Goal: Task Accomplishment & Management: Manage account settings

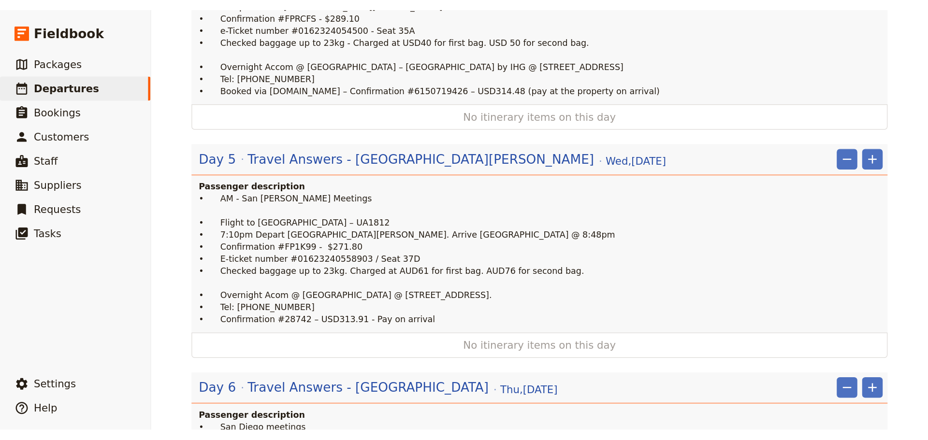
scroll to position [822, 0]
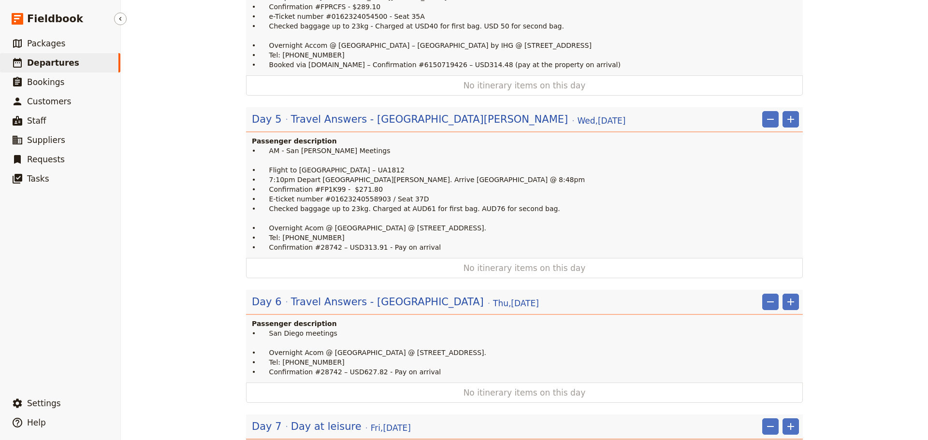
click at [81, 66] on link "​ Departures" at bounding box center [60, 62] width 120 height 19
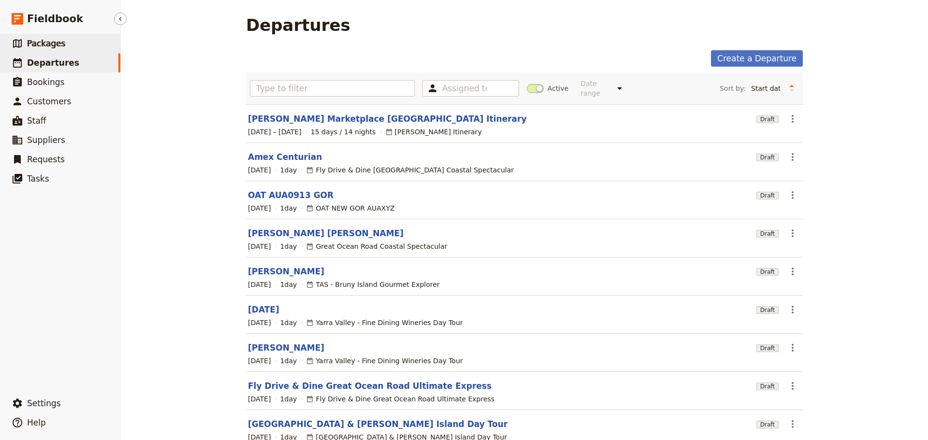
click at [69, 39] on link "​ Packages" at bounding box center [60, 43] width 120 height 19
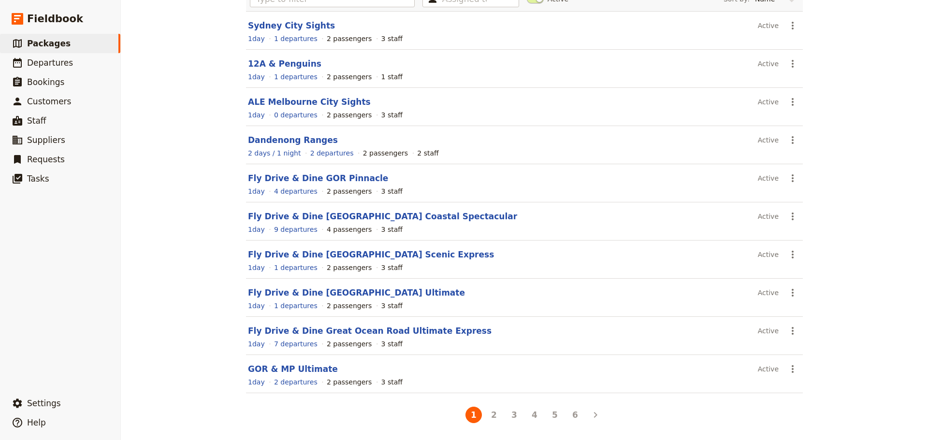
scroll to position [86, 0]
click at [514, 413] on button "3" at bounding box center [514, 415] width 16 height 16
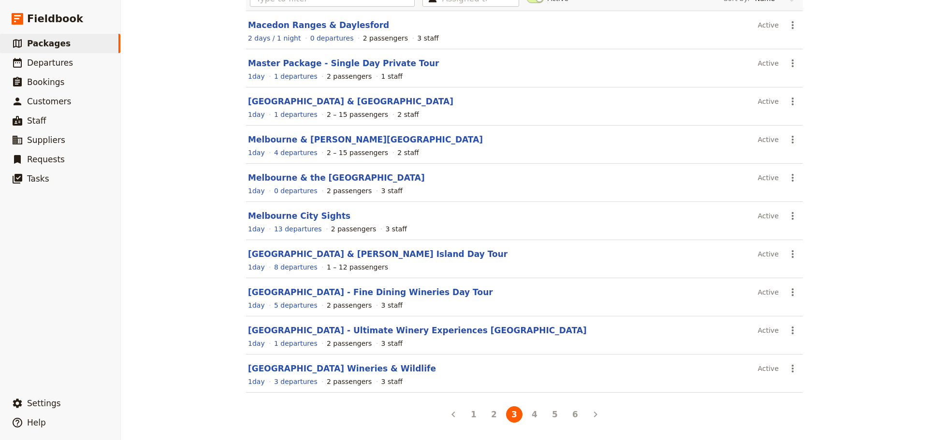
click at [537, 416] on button "4" at bounding box center [535, 415] width 16 height 16
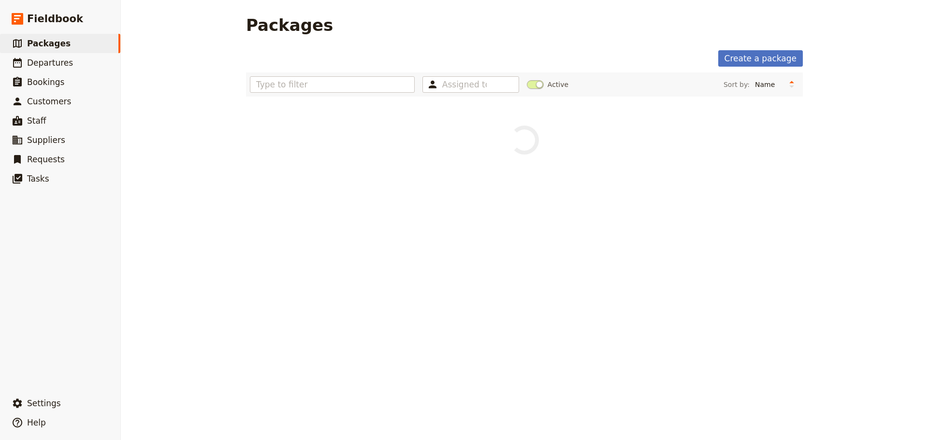
scroll to position [0, 0]
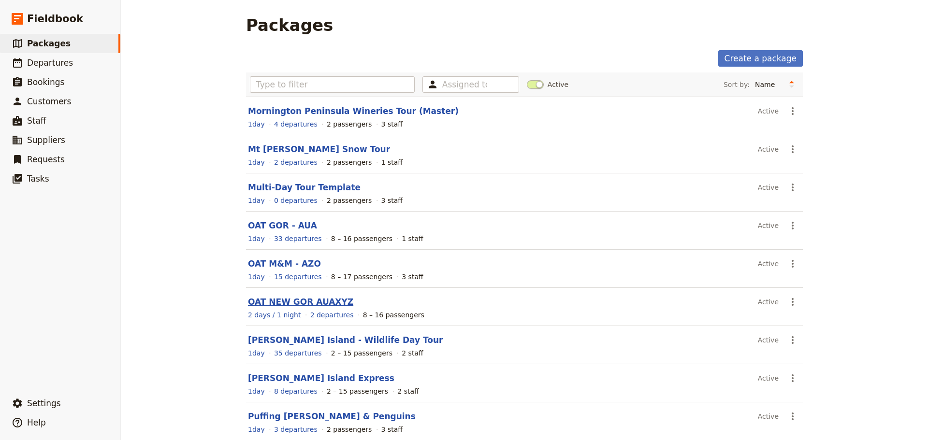
click at [270, 302] on link "OAT NEW GOR AUAXYZ" at bounding box center [300, 302] width 105 height 10
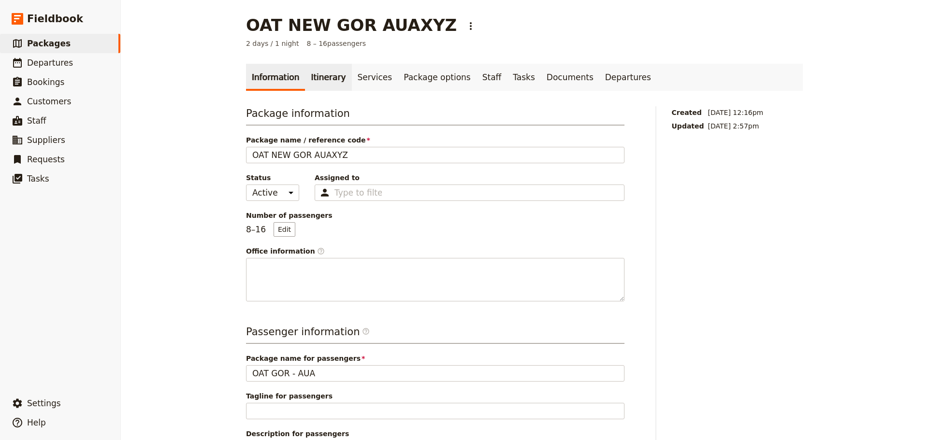
click at [315, 74] on link "Itinerary" at bounding box center [328, 77] width 46 height 27
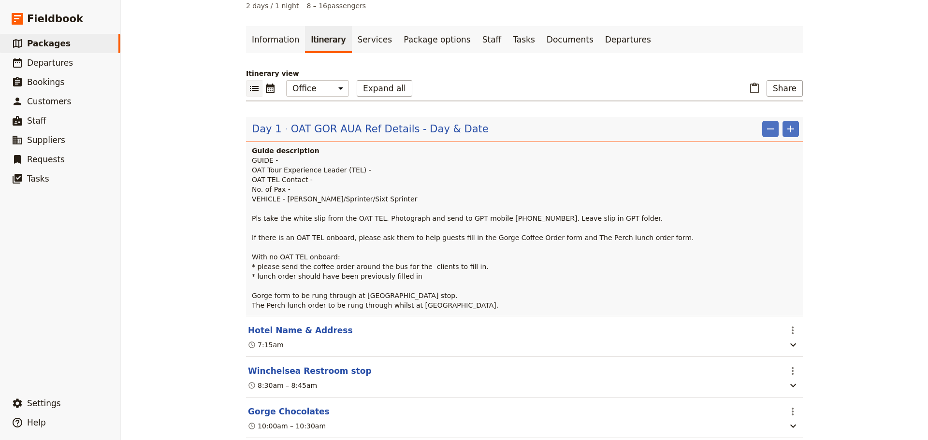
scroll to position [48, 0]
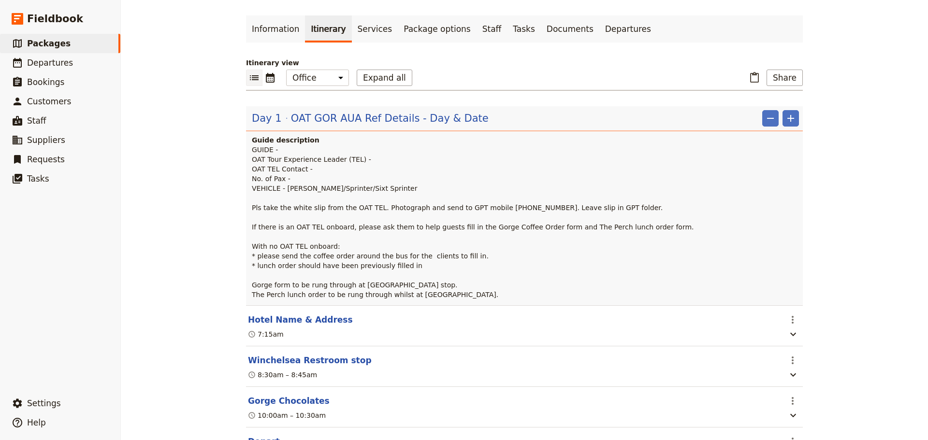
click at [459, 296] on p "GUIDE - OAT Tour Experience Leader (TEL) - OAT TEL Contact - No. of Pax - VEHIC…" at bounding box center [525, 222] width 547 height 155
click at [333, 120] on span "OAT GOR AUA Ref Details - Day & Date" at bounding box center [390, 118] width 198 height 15
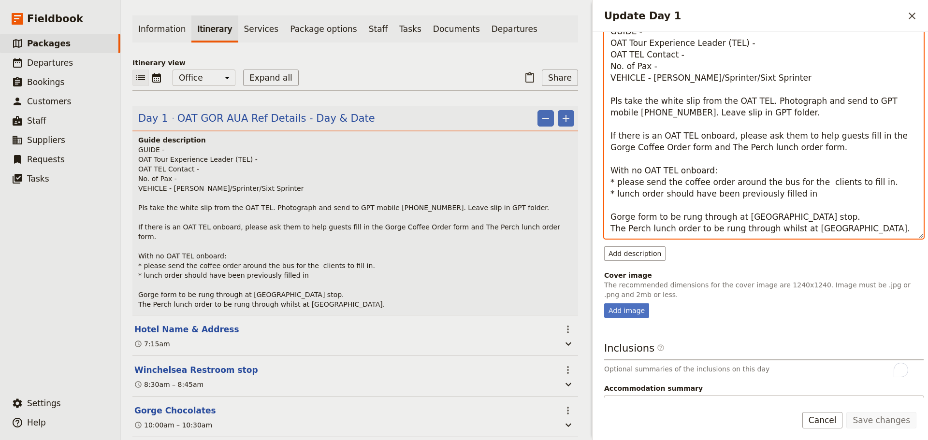
scroll to position [145, 0]
drag, startPoint x: 853, startPoint y: 231, endPoint x: 796, endPoint y: 232, distance: 56.6
click at [796, 232] on textarea "GUIDE - OAT Tour Experience Leader (TEL) - OAT TEL Contact - No. of Pax - VEHIC…" at bounding box center [764, 130] width 320 height 218
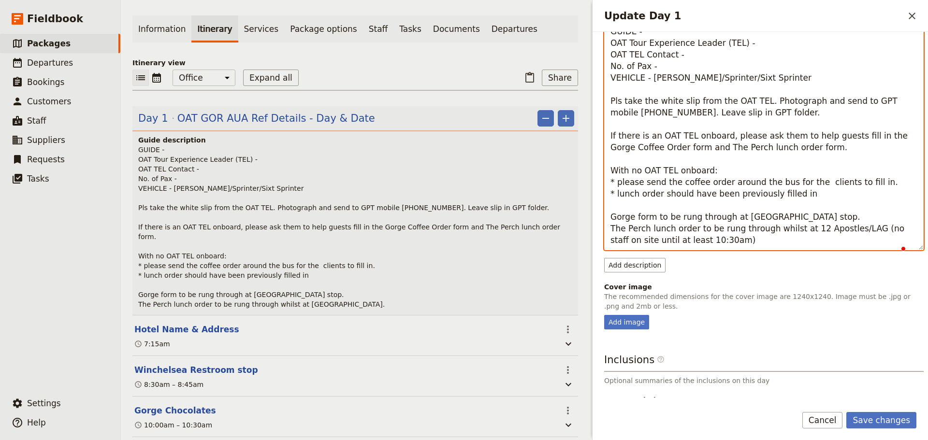
drag, startPoint x: 721, startPoint y: 243, endPoint x: 612, endPoint y: 229, distance: 110.2
click at [612, 229] on textarea "GUIDE - OAT Tour Experience Leader (TEL) - OAT TEL Contact - No. of Pax - VEHIC…" at bounding box center [764, 135] width 320 height 229
type textarea "GUIDE - OAT Tour Experience Leader (TEL) - OAT TEL Contact - No. of Pax - VEHIC…"
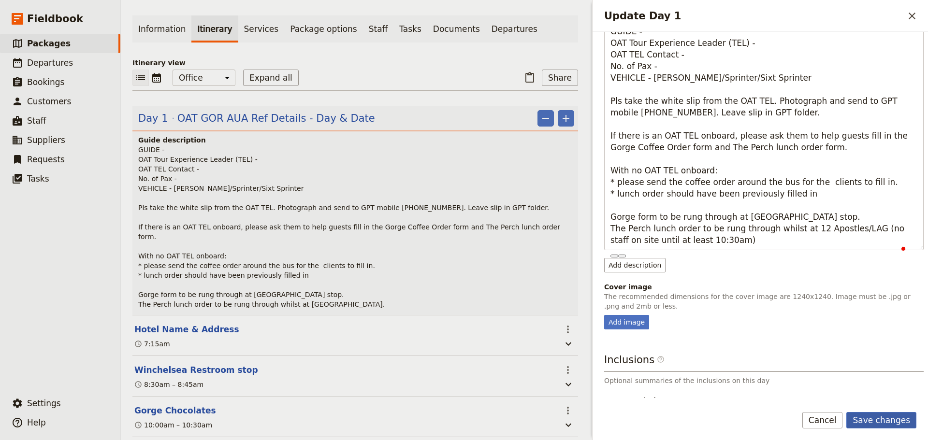
click at [889, 418] on button "Save changes" at bounding box center [882, 420] width 70 height 16
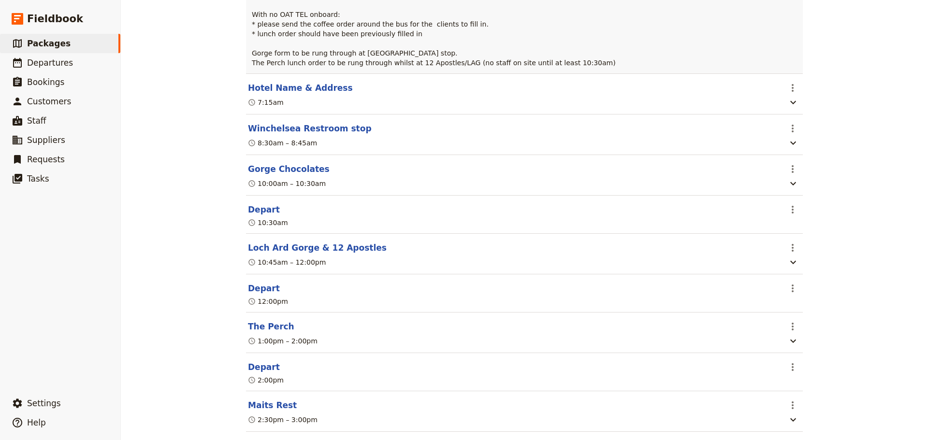
scroll to position [290, 0]
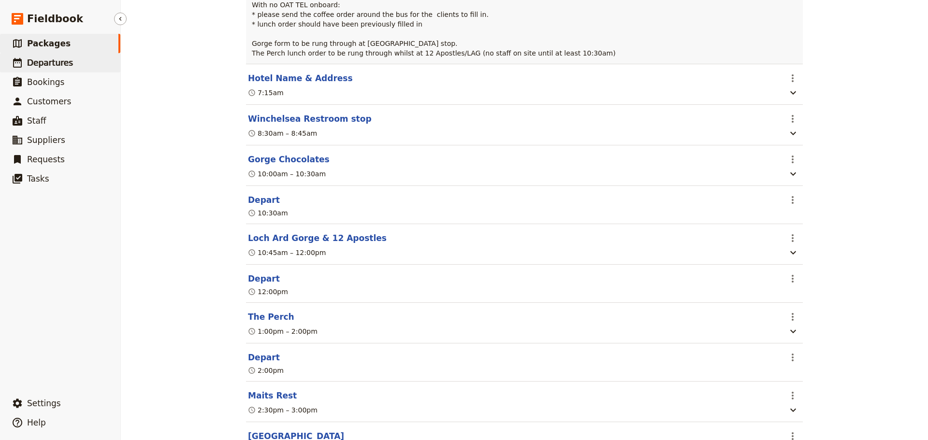
click at [48, 58] on span "Departures" at bounding box center [50, 63] width 46 height 10
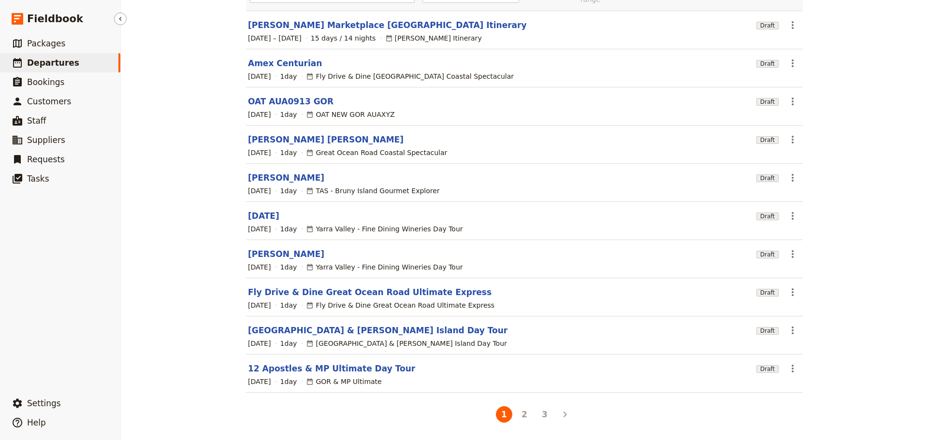
scroll to position [86, 0]
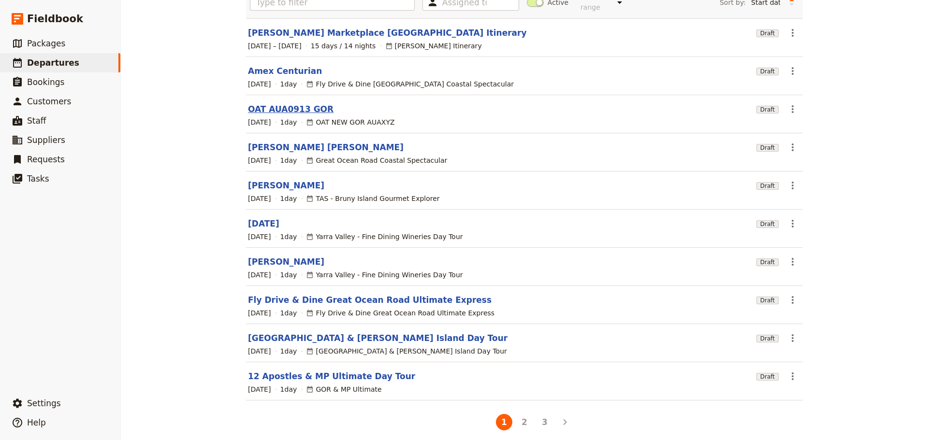
click at [287, 103] on link "OAT AUA0913 GOR" at bounding box center [291, 109] width 86 height 12
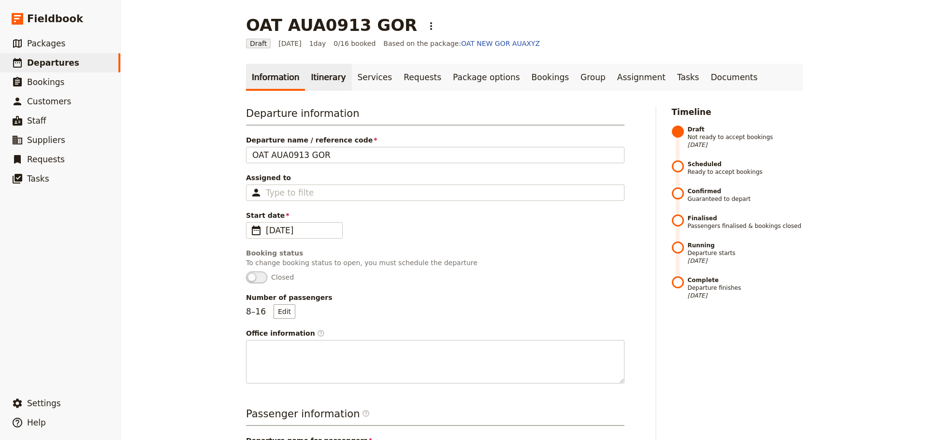
click at [308, 76] on link "Itinerary" at bounding box center [328, 77] width 46 height 27
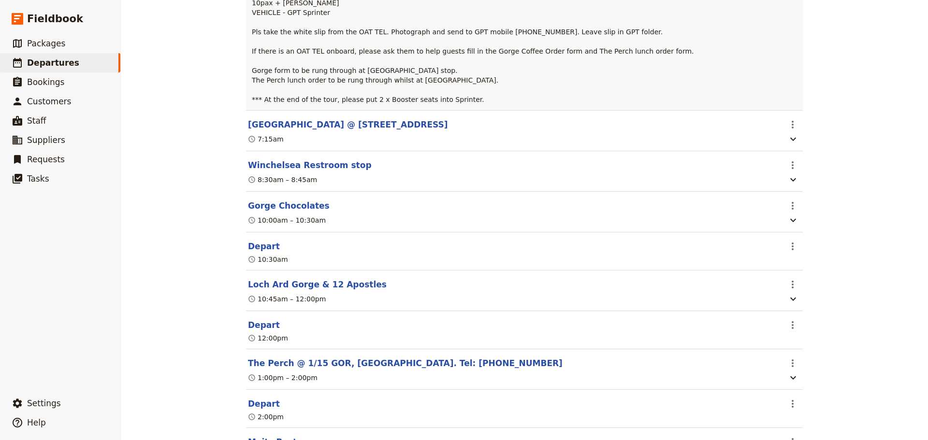
scroll to position [290, 0]
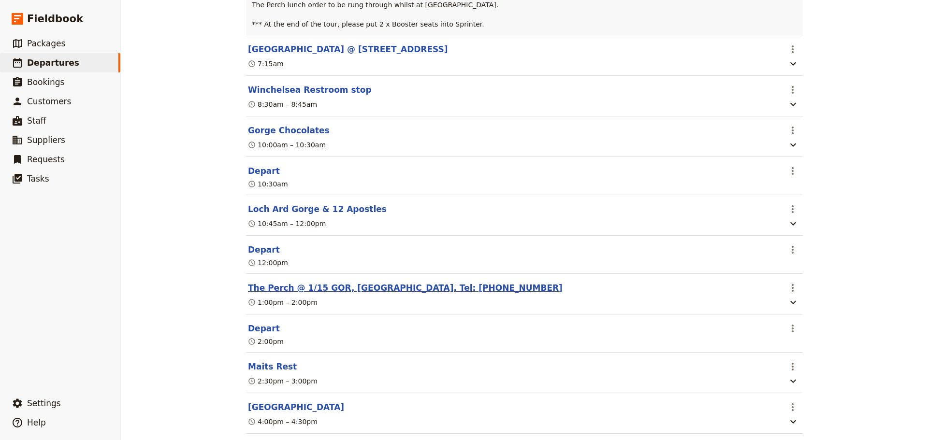
click at [267, 294] on button "The Perch @ 1/15 GOR, [GEOGRAPHIC_DATA]. Tel: [PHONE_NUMBER]" at bounding box center [405, 288] width 315 height 12
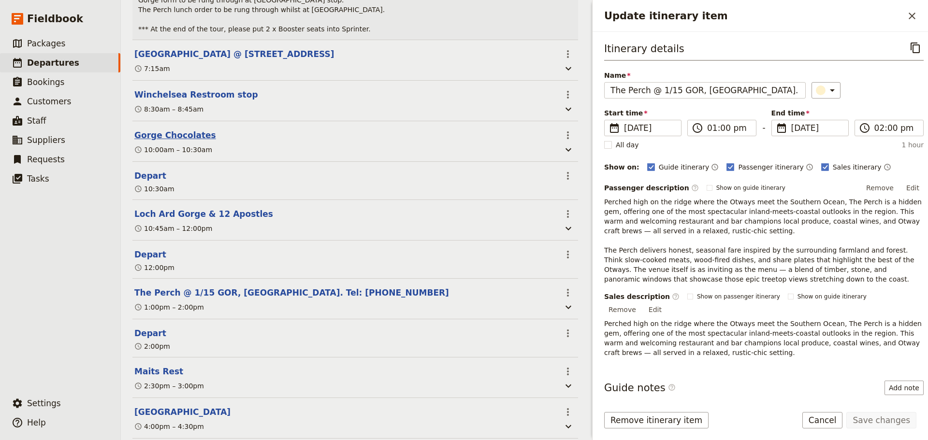
click at [166, 139] on button "Gorge Chocolates" at bounding box center [175, 136] width 82 height 12
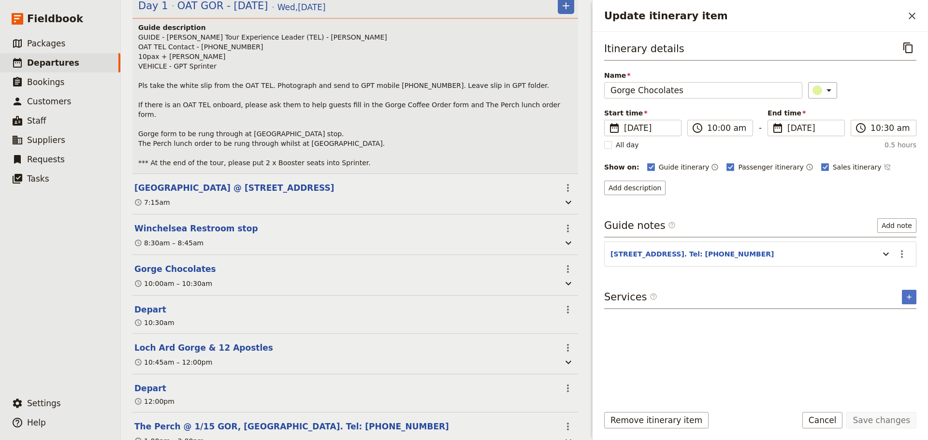
scroll to position [150, 0]
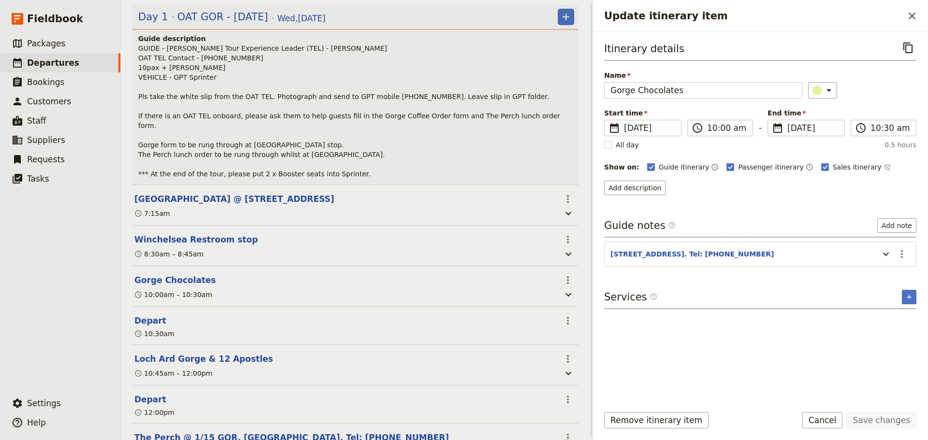
click at [190, 127] on p "GUIDE - [PERSON_NAME] Tour Experience Leader (TEL) - [PERSON_NAME] OAT TEL Cont…" at bounding box center [356, 111] width 436 height 135
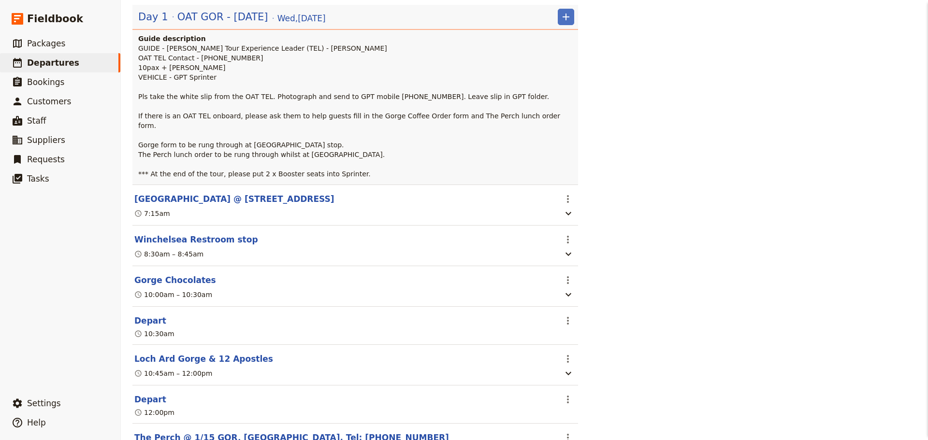
scroll to position [0, 0]
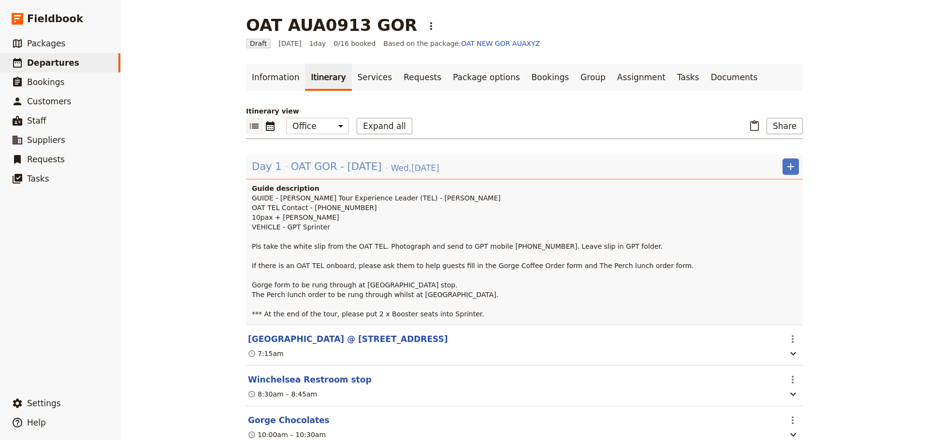
click at [299, 162] on span "OAT GOR - [DATE]" at bounding box center [336, 167] width 91 height 15
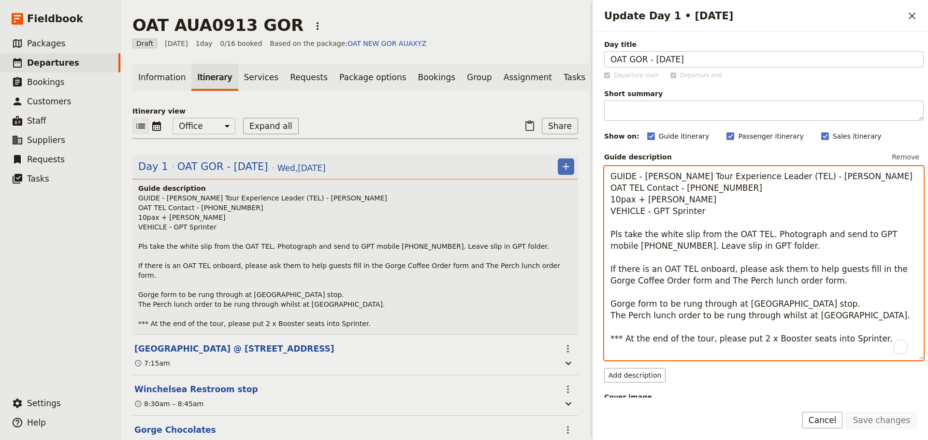
drag, startPoint x: 833, startPoint y: 326, endPoint x: 597, endPoint y: 326, distance: 236.4
click at [597, 326] on div "Day title OAT GOR - [DATE] Departure start Departure end Short summary 150 / 15…" at bounding box center [761, 215] width 336 height 366
paste textarea "12 Apostles/LAG (no staff on site until at least 10:30am)"
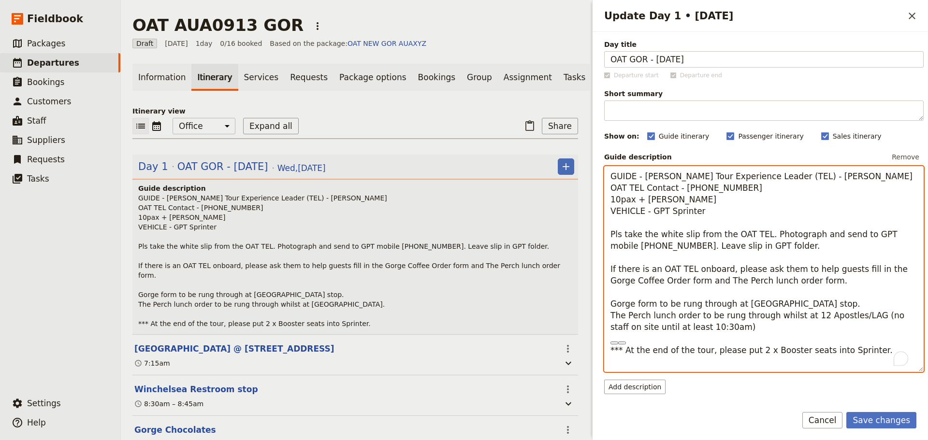
click at [806, 252] on textarea "GUIDE - [PERSON_NAME] Tour Experience Leader (TEL) - [PERSON_NAME] OAT TEL Cont…" at bounding box center [764, 269] width 320 height 206
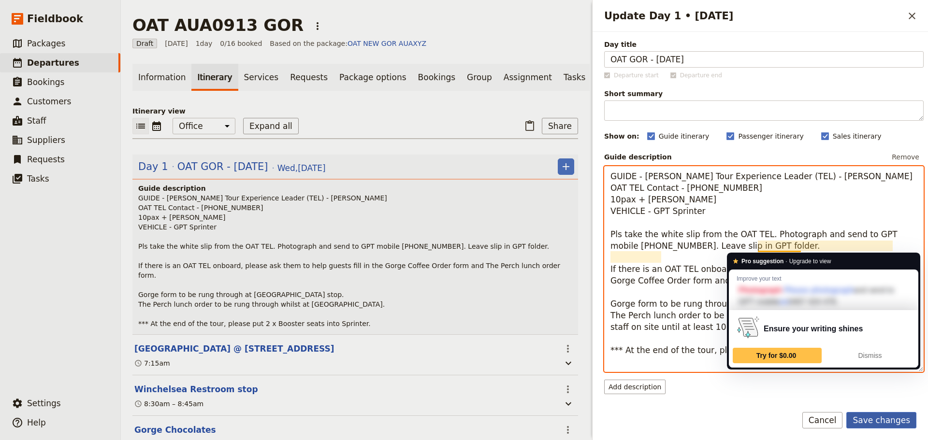
type textarea "GUIDE - [PERSON_NAME] Tour Experience Leader (TEL) - [PERSON_NAME] OAT TEL Cont…"
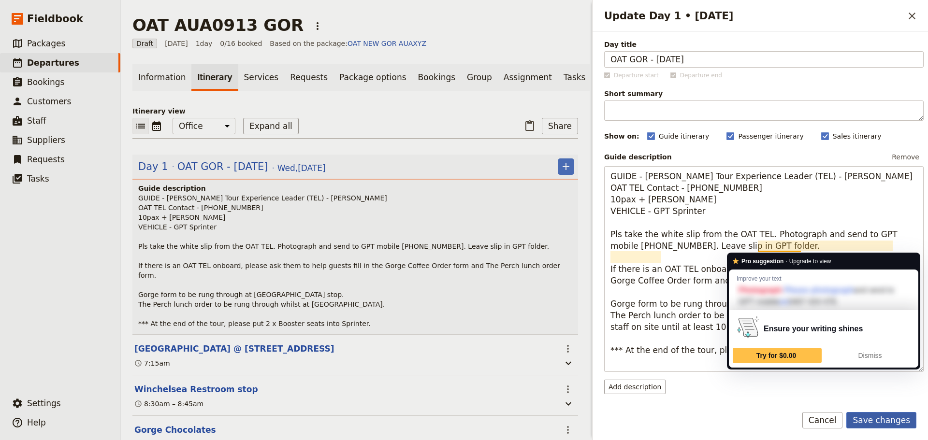
click at [887, 425] on button "Save changes" at bounding box center [882, 420] width 70 height 16
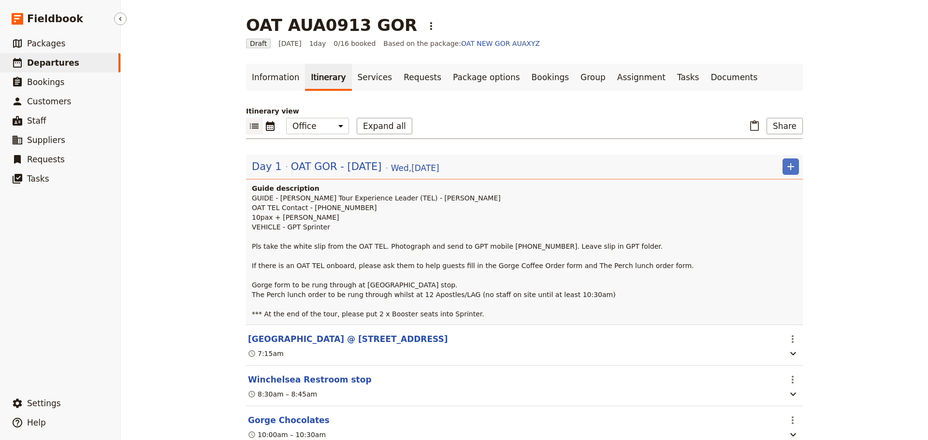
click at [55, 60] on span "Departures" at bounding box center [53, 63] width 52 height 10
